Goal: Information Seeking & Learning: Compare options

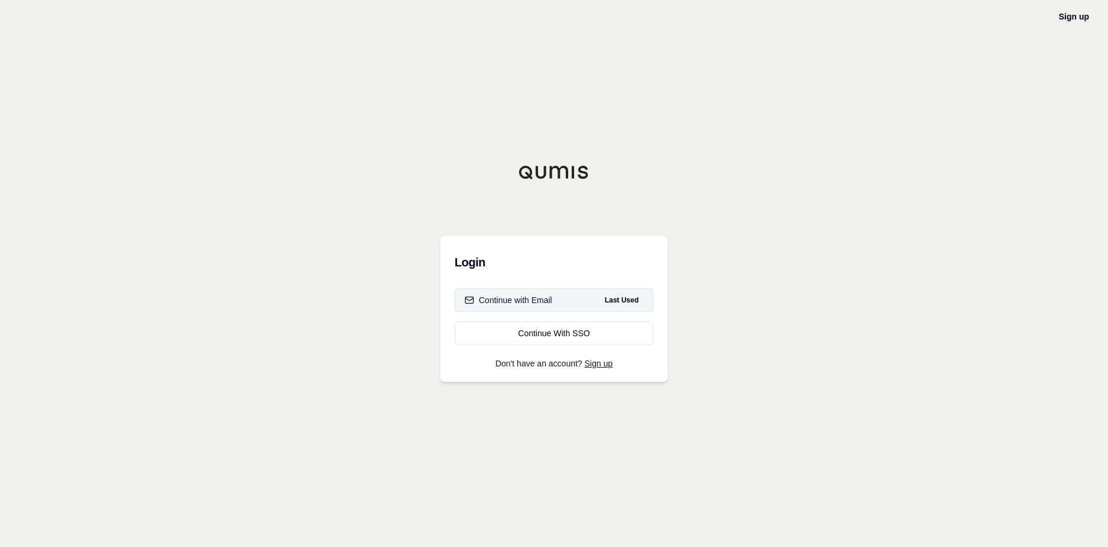
click at [508, 304] on div "Continue with Email" at bounding box center [509, 300] width 88 height 12
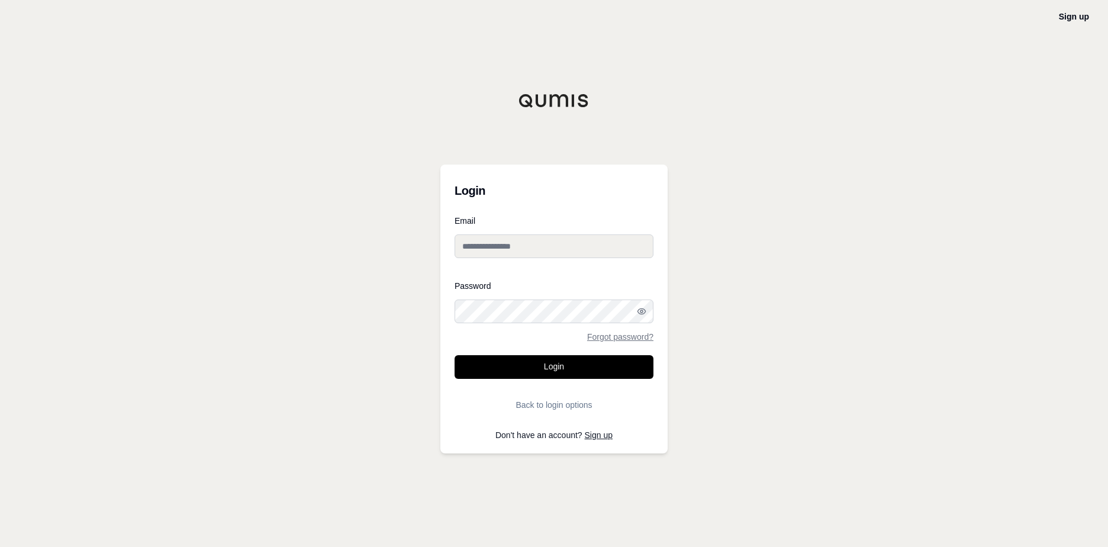
click at [500, 251] on input "Email" at bounding box center [554, 246] width 199 height 24
type input "**********"
click at [545, 362] on button "Login" at bounding box center [554, 367] width 199 height 24
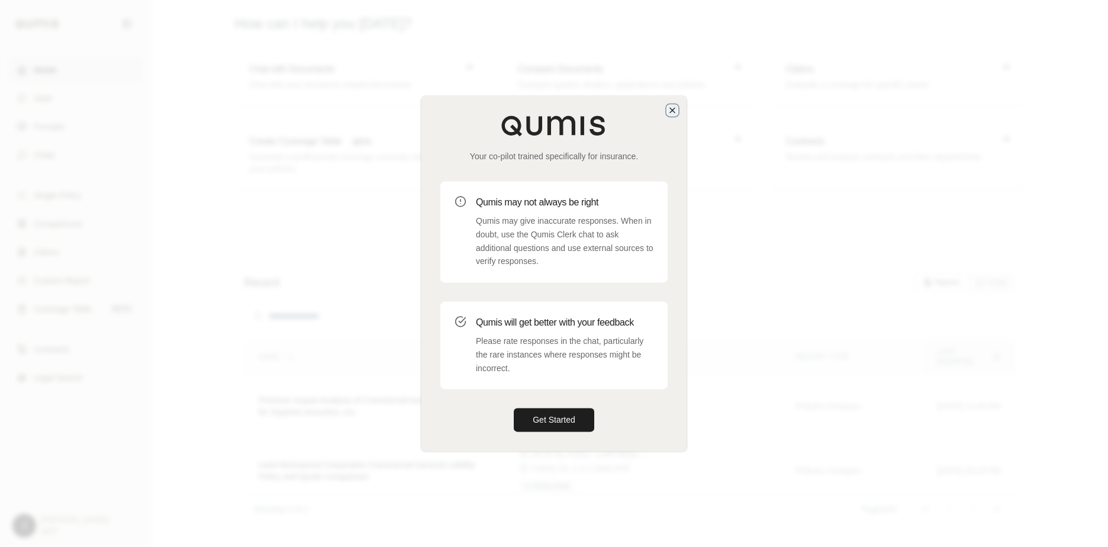
click at [674, 108] on icon "button" at bounding box center [672, 109] width 9 height 9
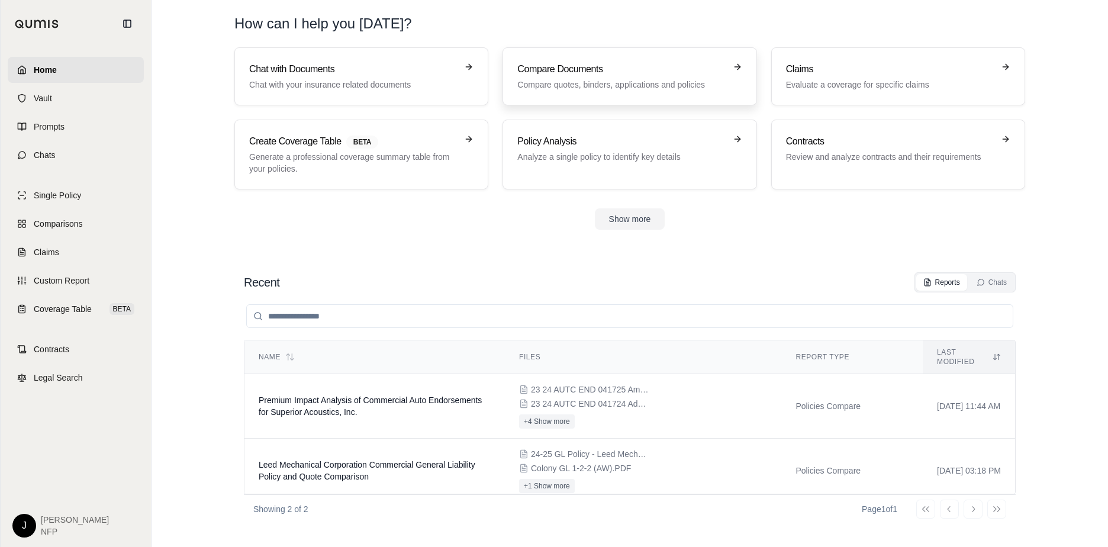
click at [682, 82] on p "Compare quotes, binders, applications and policies" at bounding box center [622, 85] width 208 height 12
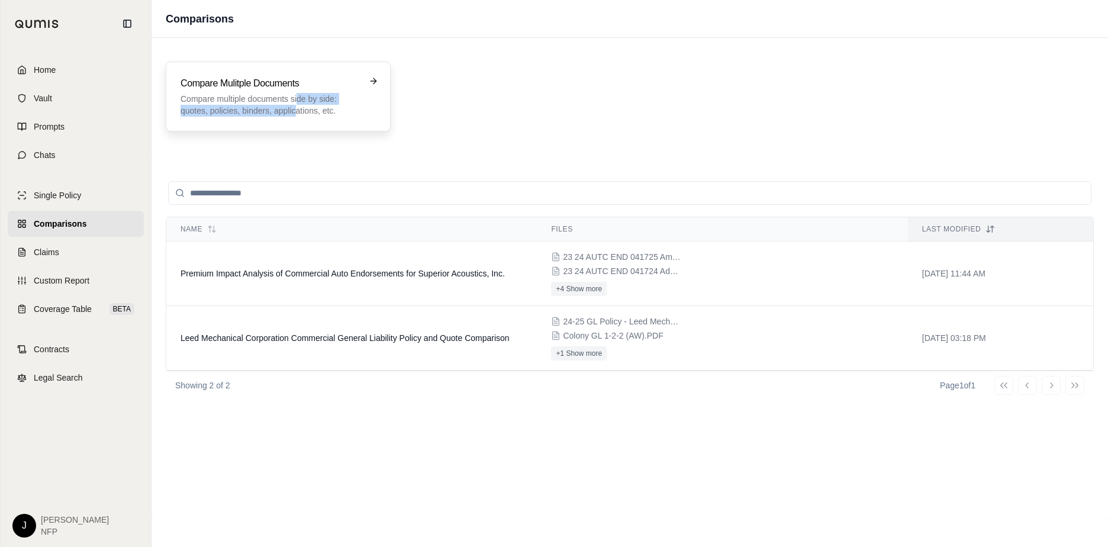
click at [297, 104] on p "Compare multiple documents side by side: quotes, policies, binders, application…" at bounding box center [270, 105] width 179 height 24
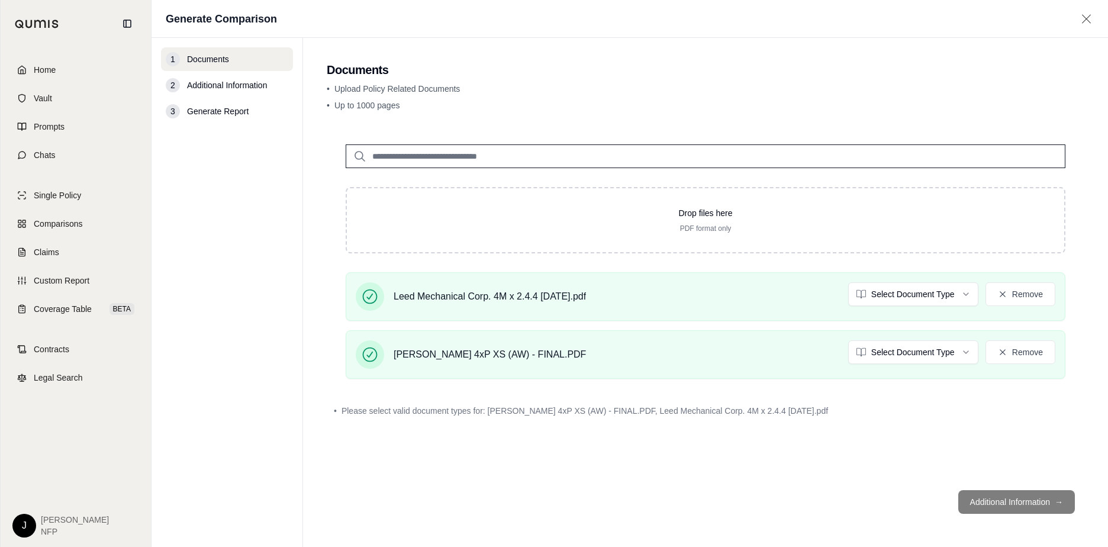
click at [1008, 507] on footer "Additional Information →" at bounding box center [706, 502] width 758 height 43
click at [227, 82] on span "Additional Information" at bounding box center [227, 85] width 80 height 12
click at [178, 88] on div "2" at bounding box center [173, 85] width 14 height 14
click at [911, 300] on html "Home Vault Prompts Chats Single Policy Comparisons Claims Custom Report Coverag…" at bounding box center [554, 273] width 1108 height 547
click at [947, 351] on html "Home Vault Prompts Chats Single Policy Comparisons Claims Custom Report Coverag…" at bounding box center [554, 273] width 1108 height 547
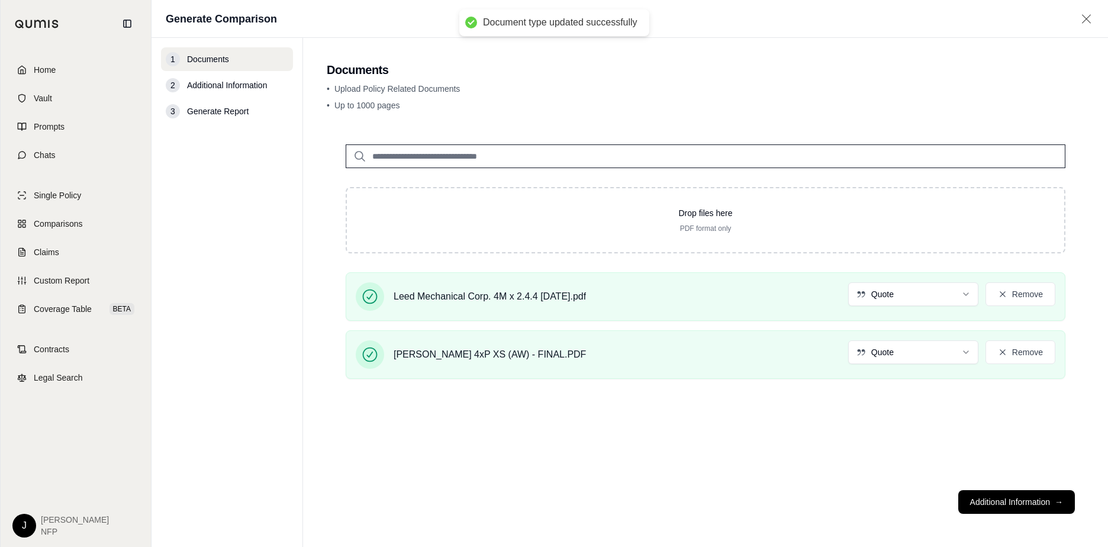
click at [203, 87] on span "Additional Information" at bounding box center [227, 85] width 80 height 12
click at [174, 88] on div "2" at bounding box center [173, 85] width 14 height 14
click at [992, 507] on button "Additional Information →" at bounding box center [1017, 502] width 117 height 24
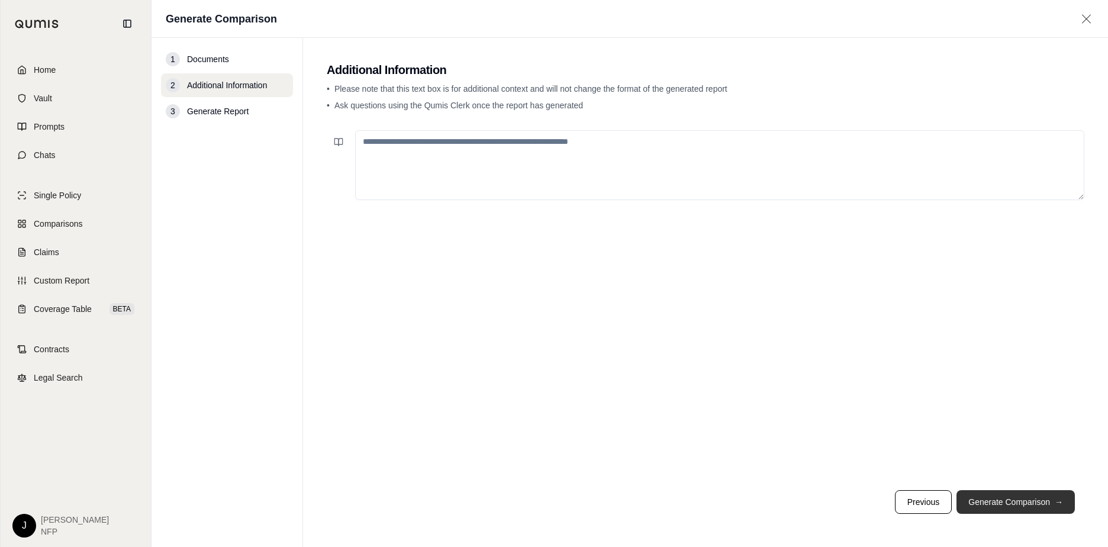
click at [1014, 498] on button "Generate Comparison →" at bounding box center [1016, 502] width 118 height 24
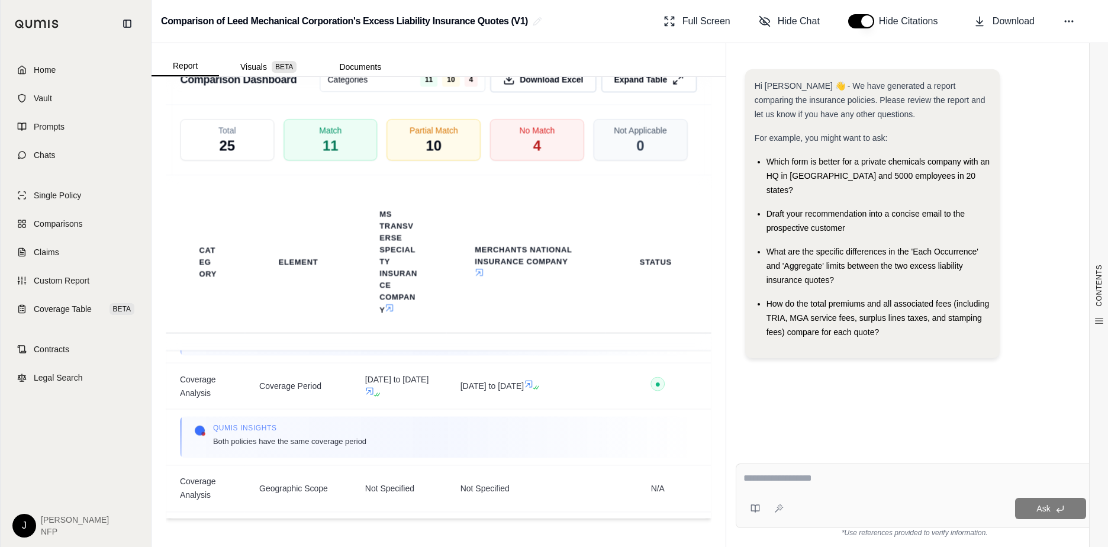
scroll to position [237, 0]
click at [821, 488] on div at bounding box center [915, 480] width 343 height 18
click at [823, 490] on div "Ask" at bounding box center [915, 496] width 358 height 65
type textarea "**********"
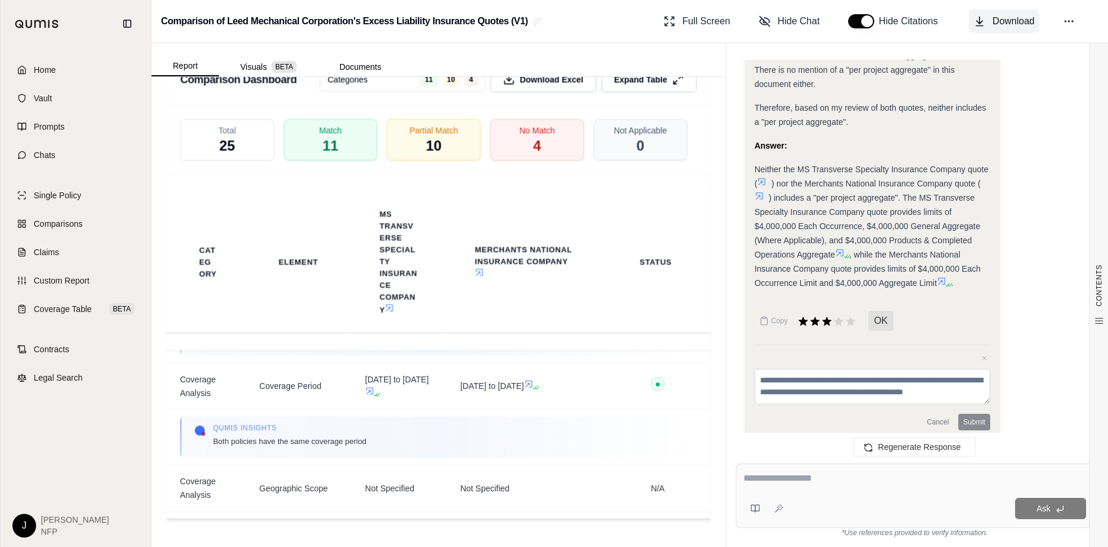
scroll to position [914, 0]
click at [775, 487] on div at bounding box center [915, 480] width 343 height 18
click at [801, 483] on textarea at bounding box center [915, 478] width 343 height 14
type textarea "**********"
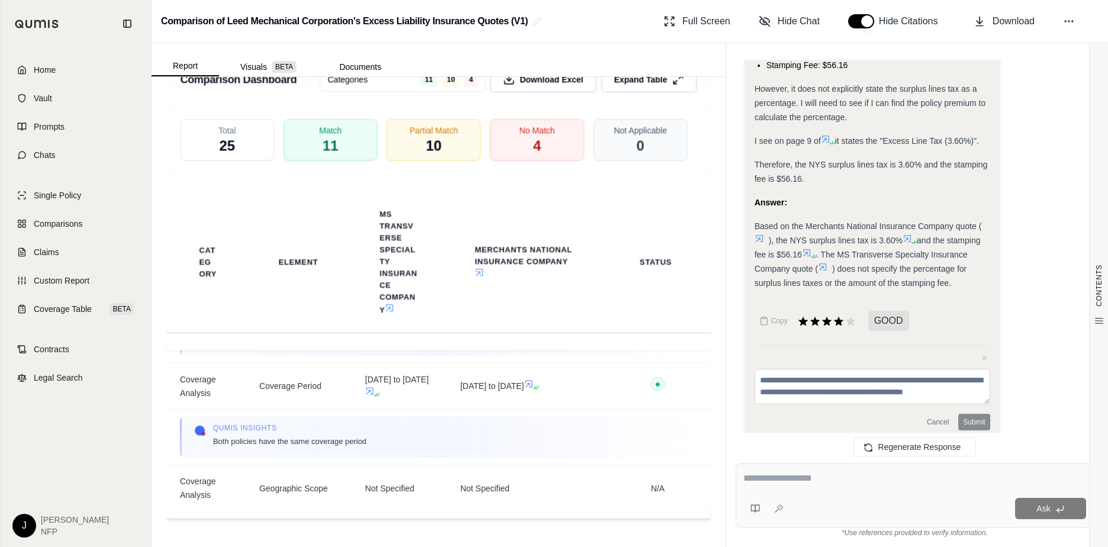
scroll to position [1732, 0]
click at [786, 488] on div at bounding box center [915, 480] width 343 height 18
click at [780, 473] on textarea at bounding box center [915, 478] width 343 height 14
type textarea "**********"
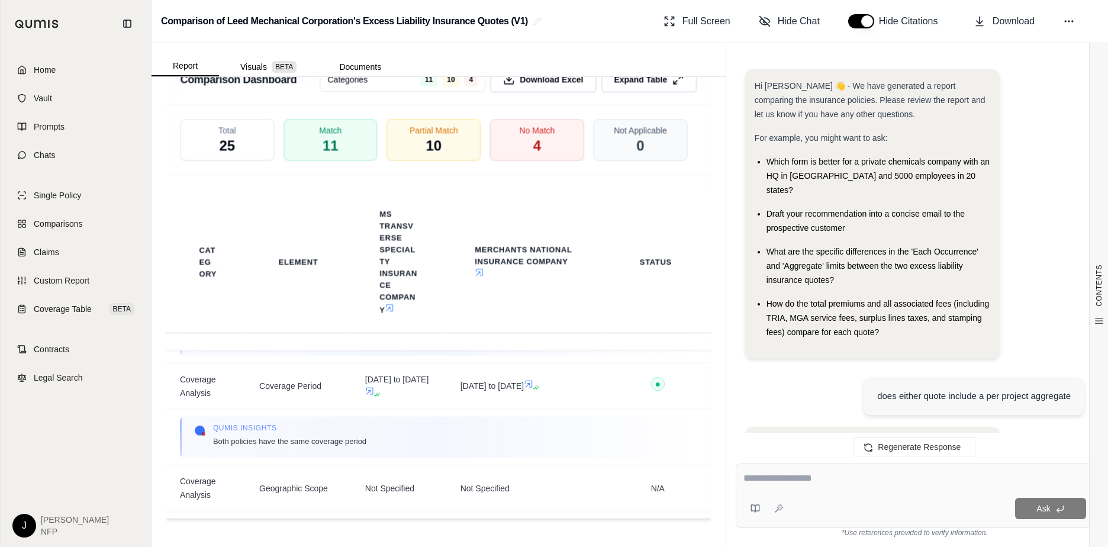
scroll to position [2654, 0]
